Goal: Task Accomplishment & Management: Manage account settings

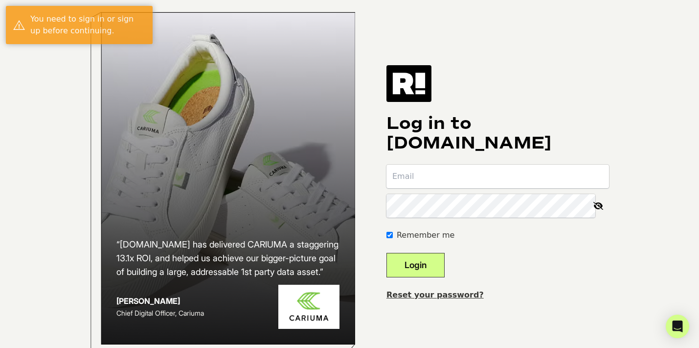
type input "[PERSON_NAME][EMAIL_ADDRESS][PERSON_NAME][DOMAIN_NAME]"
click at [426, 274] on button "Login" at bounding box center [416, 265] width 58 height 24
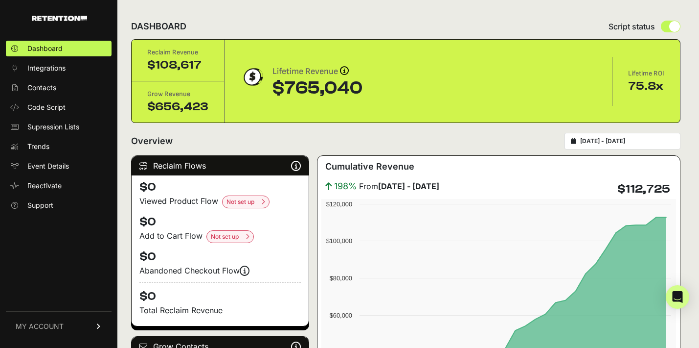
click at [597, 140] on input "2025-07-27 - 2025-08-26" at bounding box center [628, 141] width 94 height 8
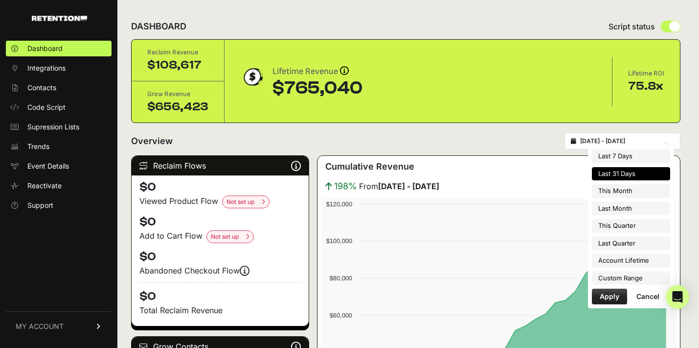
click at [542, 134] on div "Overview 2025-07-27 - 2025-08-26" at bounding box center [406, 141] width 550 height 17
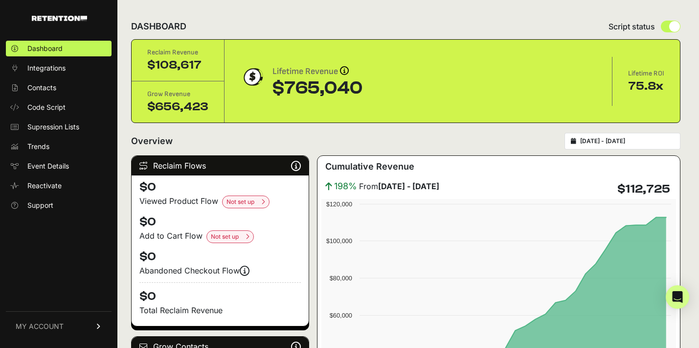
scroll to position [3, 0]
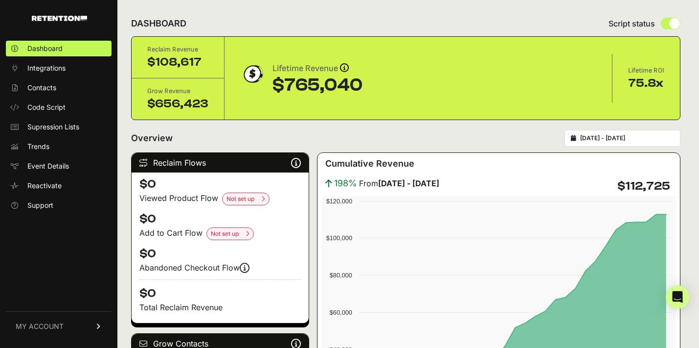
click at [605, 134] on input "2025-07-27 - 2025-08-26" at bounding box center [628, 138] width 94 height 8
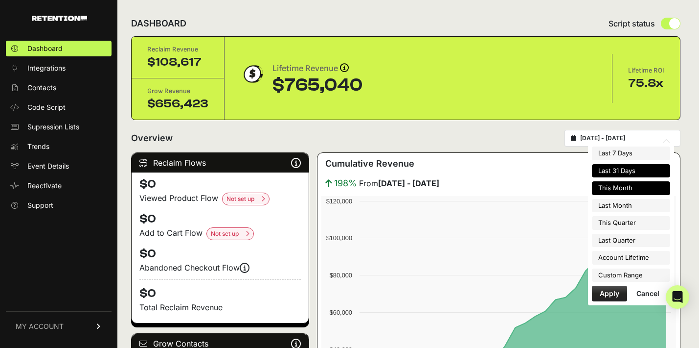
click at [624, 185] on li "This Month" at bounding box center [631, 188] width 78 height 14
type input "2025-08-01 - 2025-08-31"
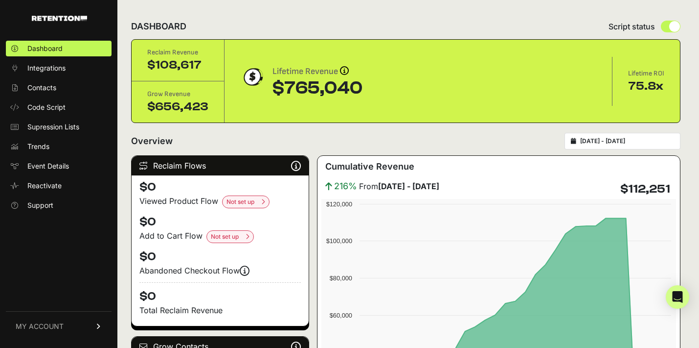
click at [637, 138] on input "2025-08-01 - 2025-08-31" at bounding box center [628, 141] width 94 height 8
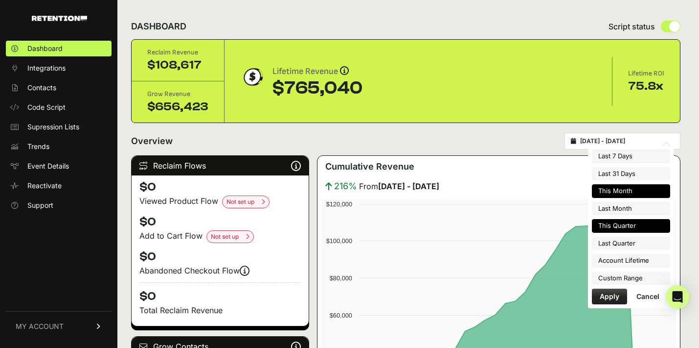
click at [636, 221] on li "This Quarter" at bounding box center [631, 226] width 78 height 14
type input "2025-07-01 - 2025-09-30"
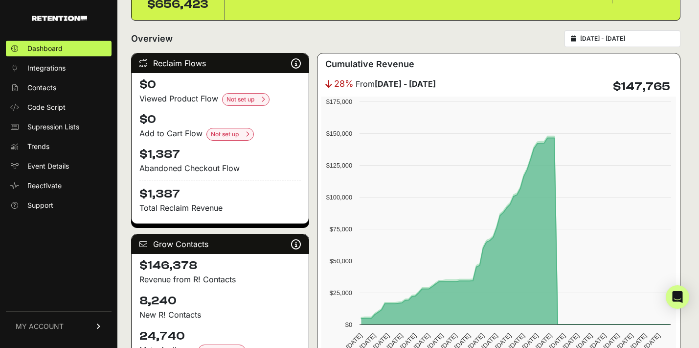
scroll to position [100, 0]
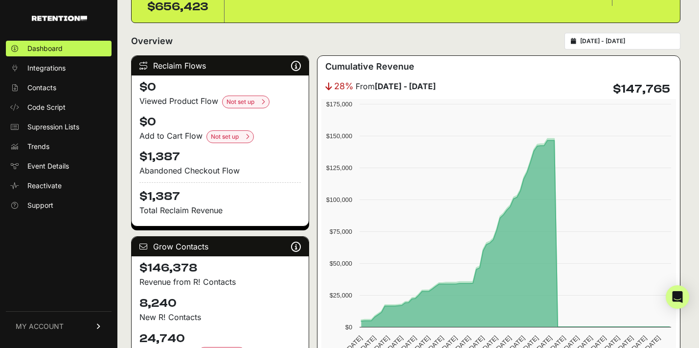
click at [604, 47] on div "2025-07-01 - 2025-09-30" at bounding box center [623, 41] width 116 height 17
click at [628, 44] on input "2025-07-01 - 2025-09-30" at bounding box center [628, 41] width 94 height 8
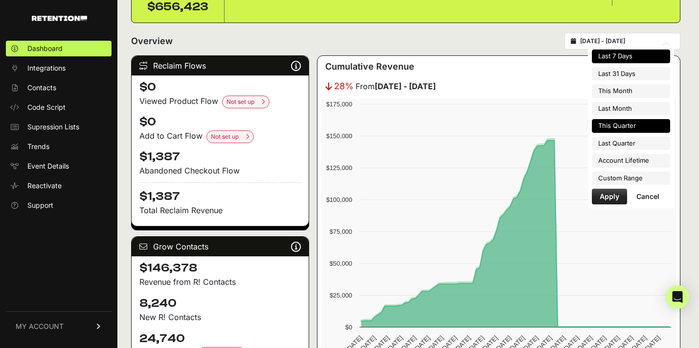
click at [628, 60] on li "Last 7 Days" at bounding box center [631, 56] width 78 height 14
type input "2025-08-20 - 2025-08-26"
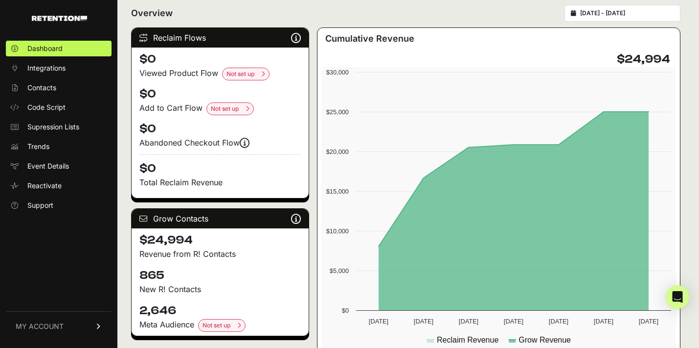
scroll to position [113, 0]
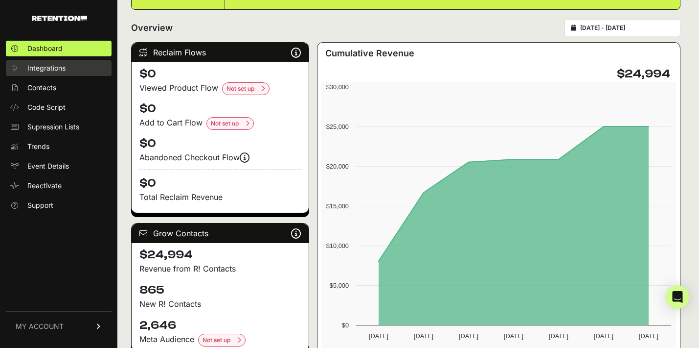
click at [64, 71] on span "Integrations" at bounding box center [46, 68] width 38 height 10
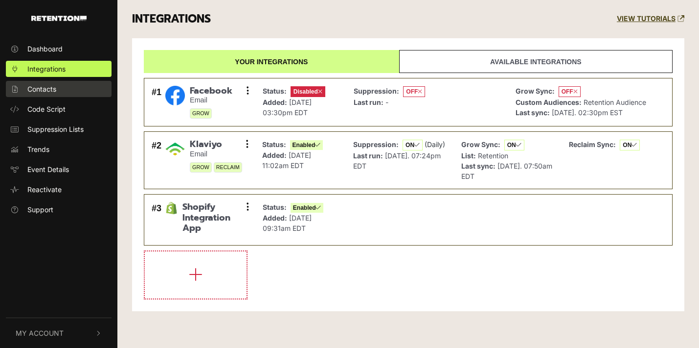
click at [59, 85] on link "Contacts" at bounding box center [59, 89] width 106 height 16
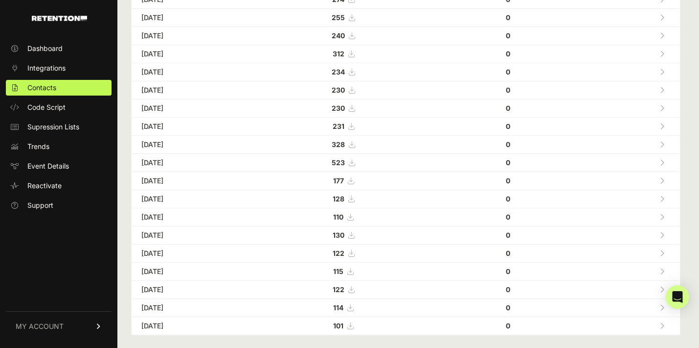
scroll to position [354, 0]
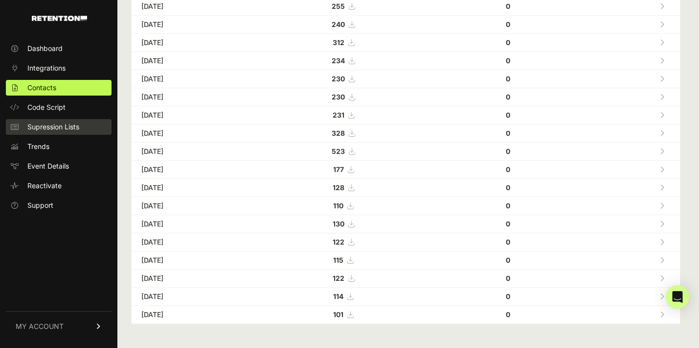
click at [54, 134] on link "Supression Lists" at bounding box center [59, 127] width 106 height 16
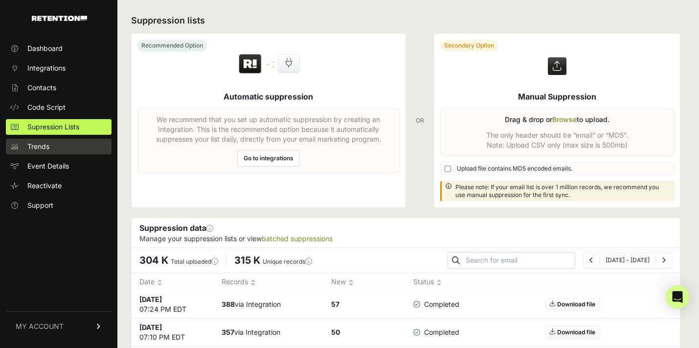
click at [42, 149] on span "Trends" at bounding box center [38, 146] width 22 height 10
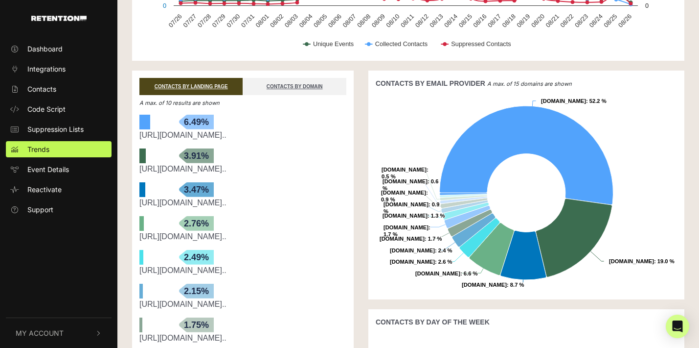
scroll to position [161, 0]
